Goal: Complete application form

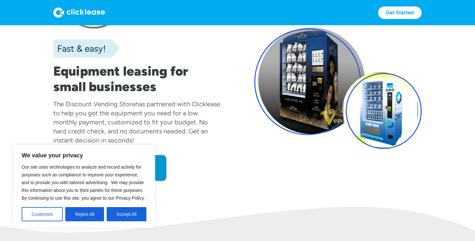
scroll to position [44, 0]
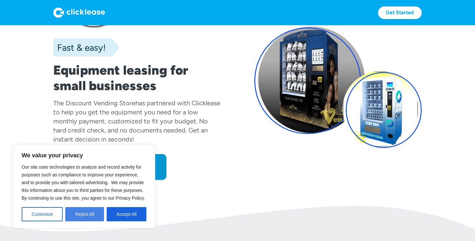
click at [92, 216] on button "Reject All" at bounding box center [84, 214] width 39 height 14
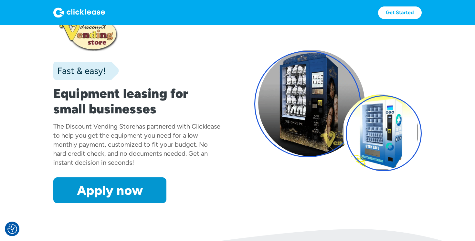
scroll to position [32, 0]
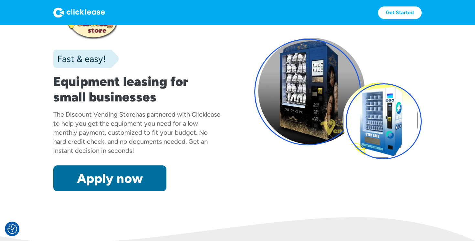
click at [98, 178] on link "Apply now" at bounding box center [109, 179] width 113 height 26
